Goal: Navigation & Orientation: Find specific page/section

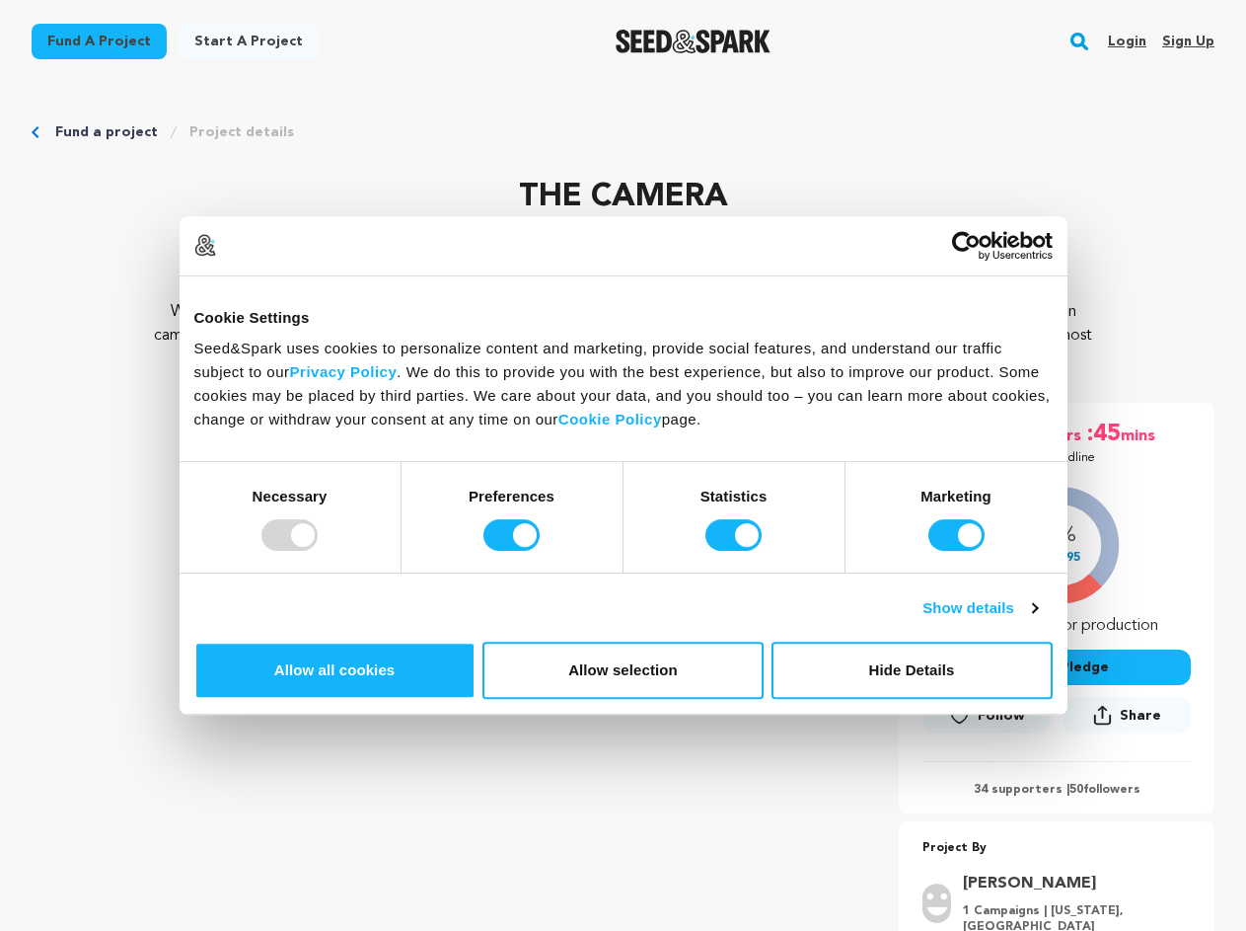
click at [318, 551] on div at bounding box center [290, 535] width 56 height 32
click at [540, 551] on input "Preferences" at bounding box center [512, 535] width 56 height 32
checkbox input "false"
click at [736, 551] on input "Statistics" at bounding box center [734, 535] width 56 height 32
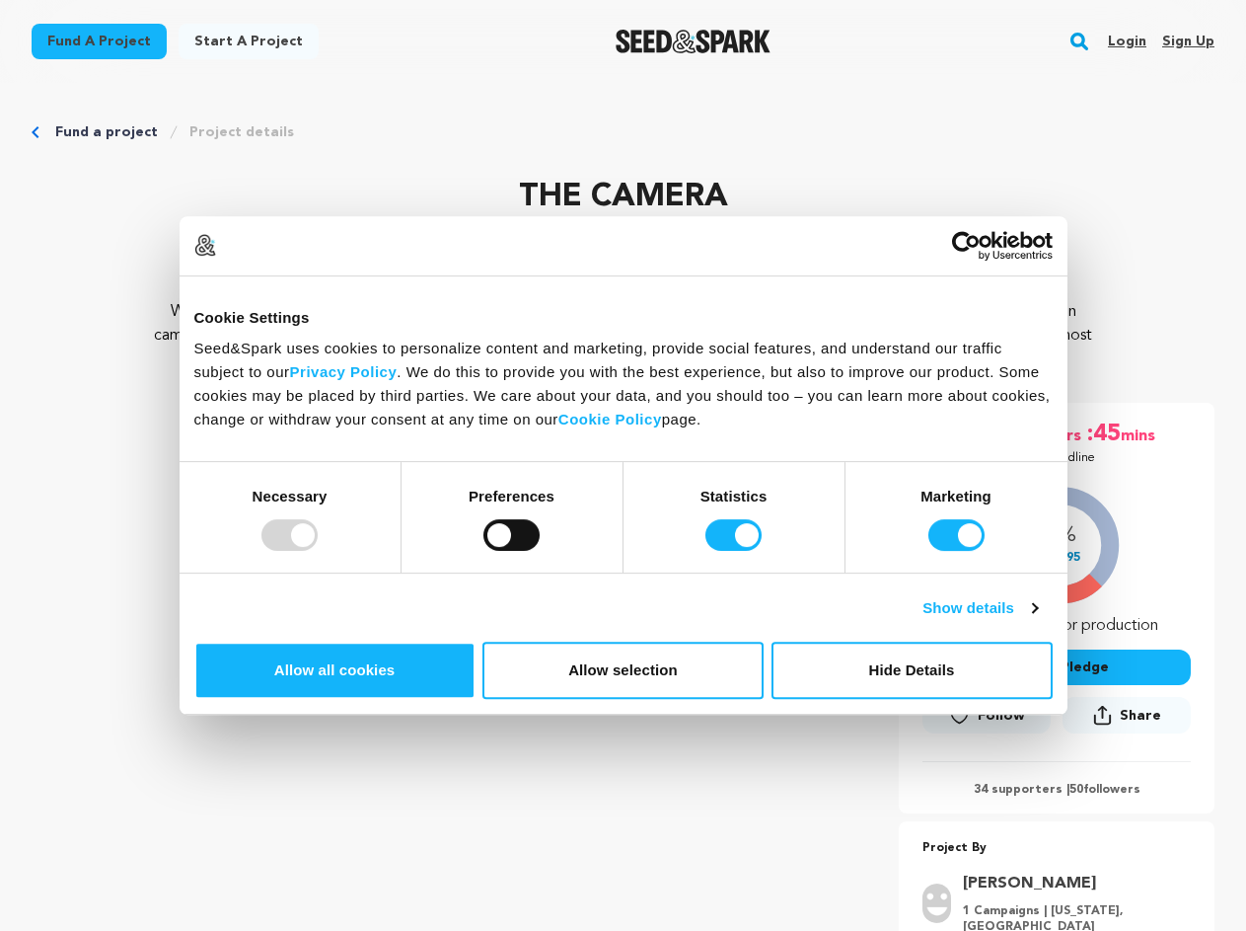
checkbox input "false"
click at [929, 551] on input "Marketing" at bounding box center [957, 535] width 56 height 32
checkbox input "false"
click at [1037, 620] on link "Show details" at bounding box center [980, 608] width 114 height 24
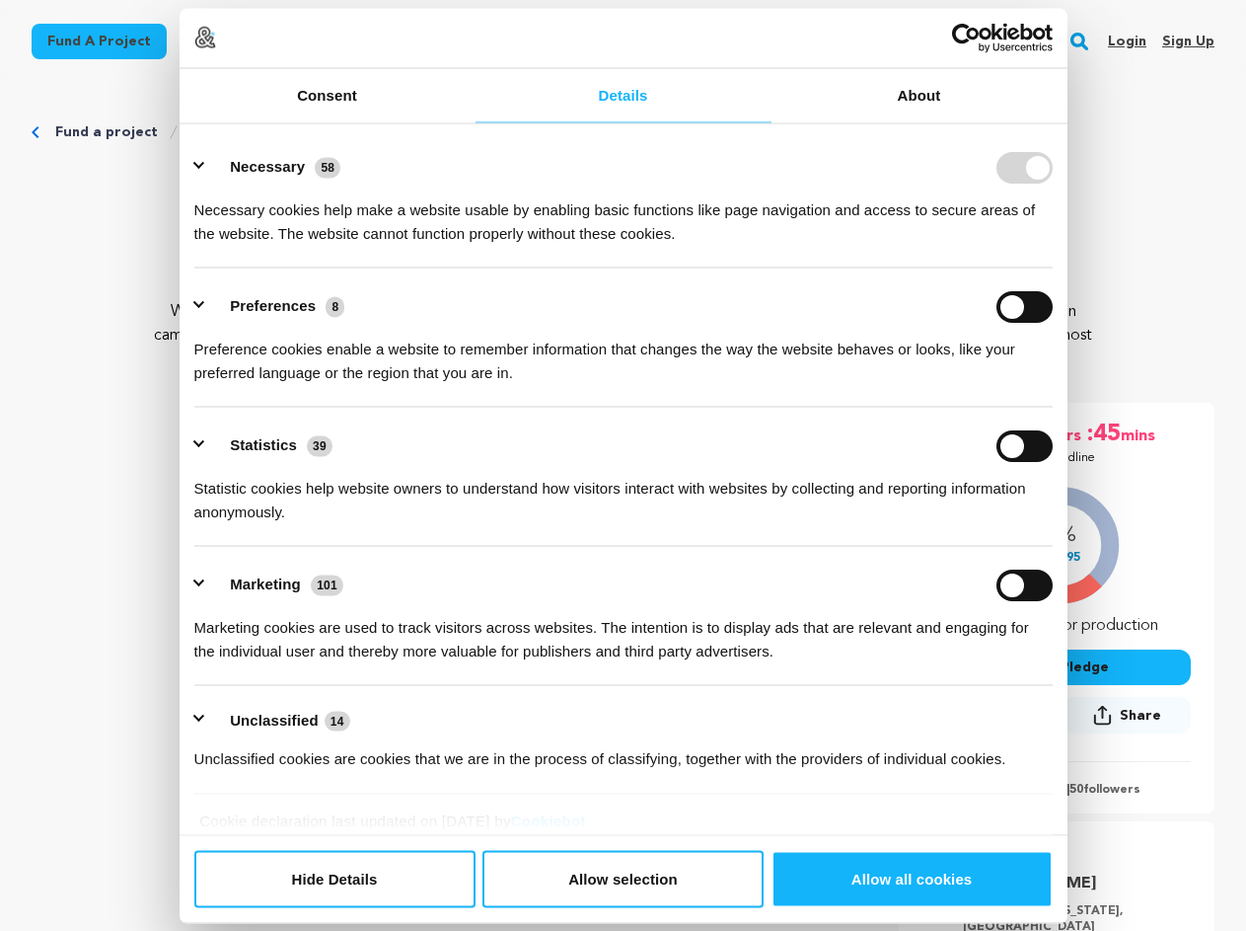
click at [1068, 689] on div "Details Necessary 58 Necessary cookies help make a website usable by enabling b…" at bounding box center [624, 479] width 888 height 712
click at [1053, 547] on li "Statistics 39 Statistic cookies help website owners to understand how visitors …" at bounding box center [623, 477] width 859 height 139
click at [1079, 53] on span "Search" at bounding box center [1079, 52] width 1 height 1
